Goal: Task Accomplishment & Management: Use online tool/utility

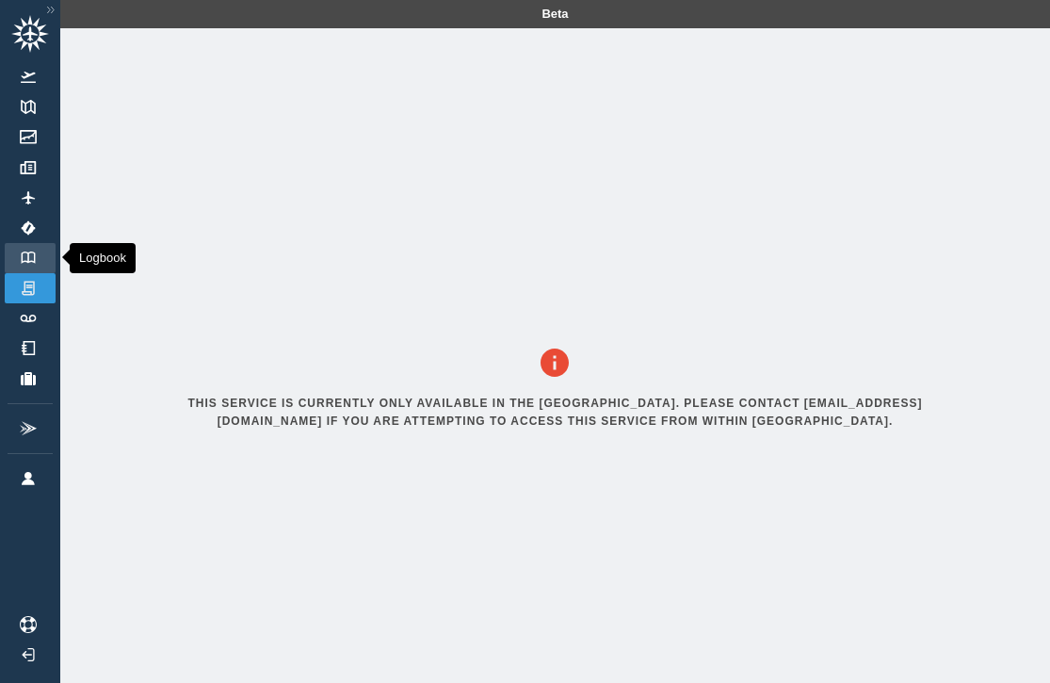
click at [24, 264] on link "Logbook" at bounding box center [30, 258] width 51 height 30
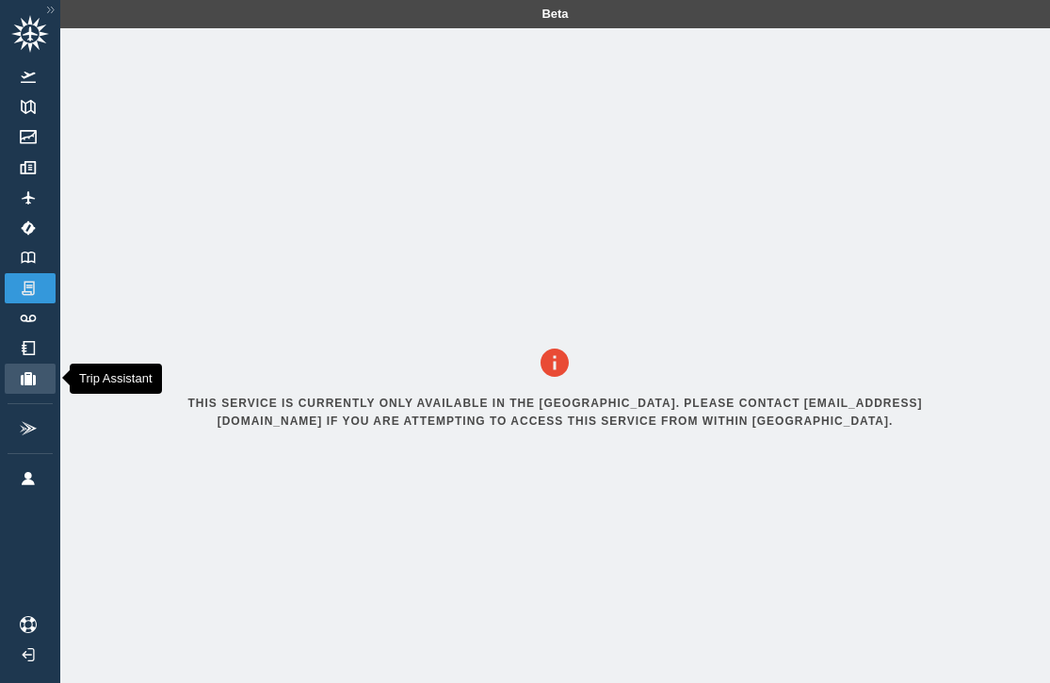
click at [27, 382] on img at bounding box center [28, 378] width 21 height 13
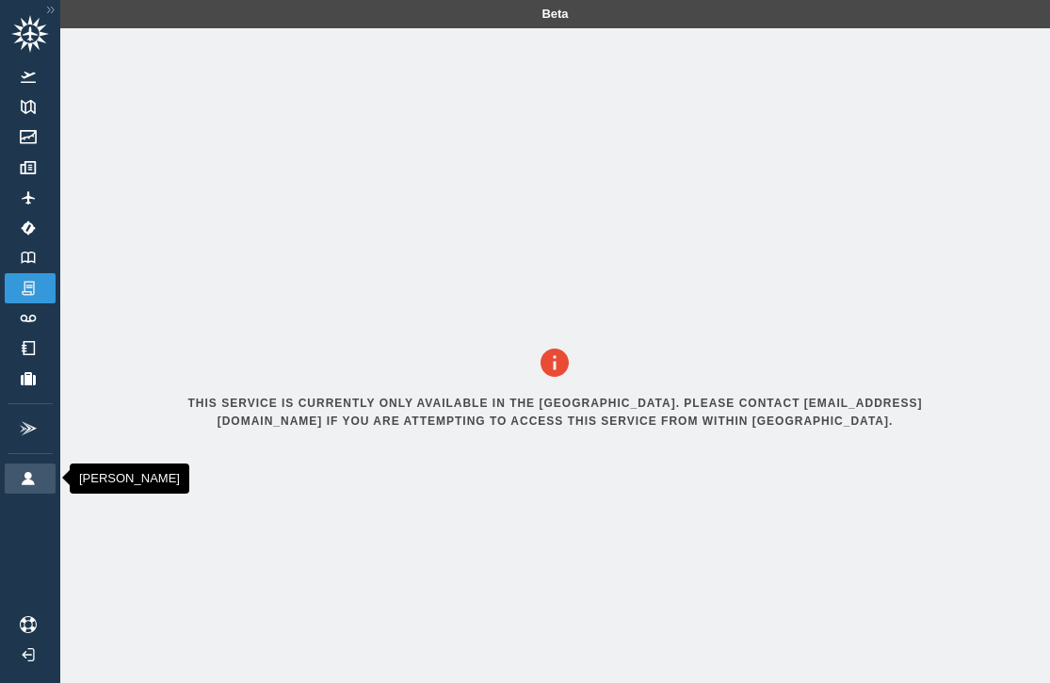
click at [29, 476] on img at bounding box center [28, 478] width 21 height 13
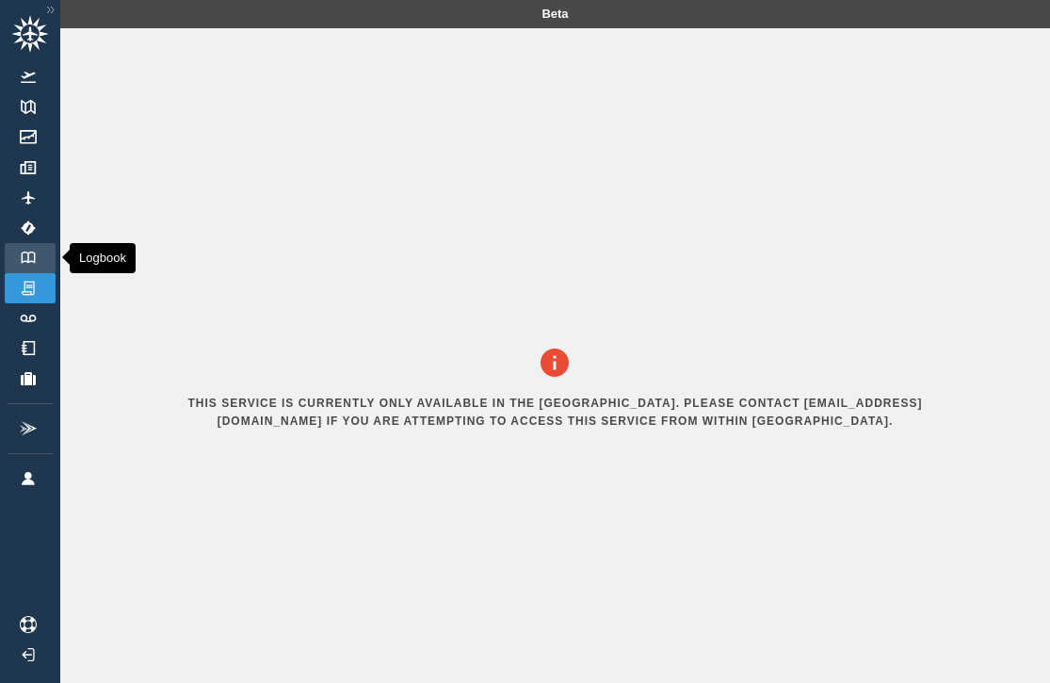
click at [24, 252] on img at bounding box center [28, 257] width 21 height 12
